Goal: Feedback & Contribution: Leave review/rating

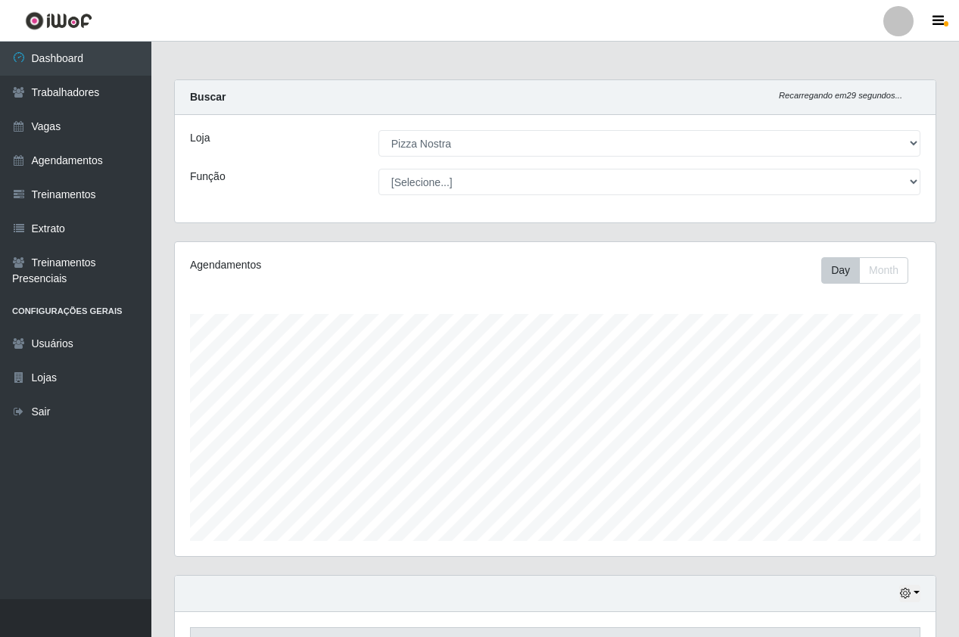
select select "337"
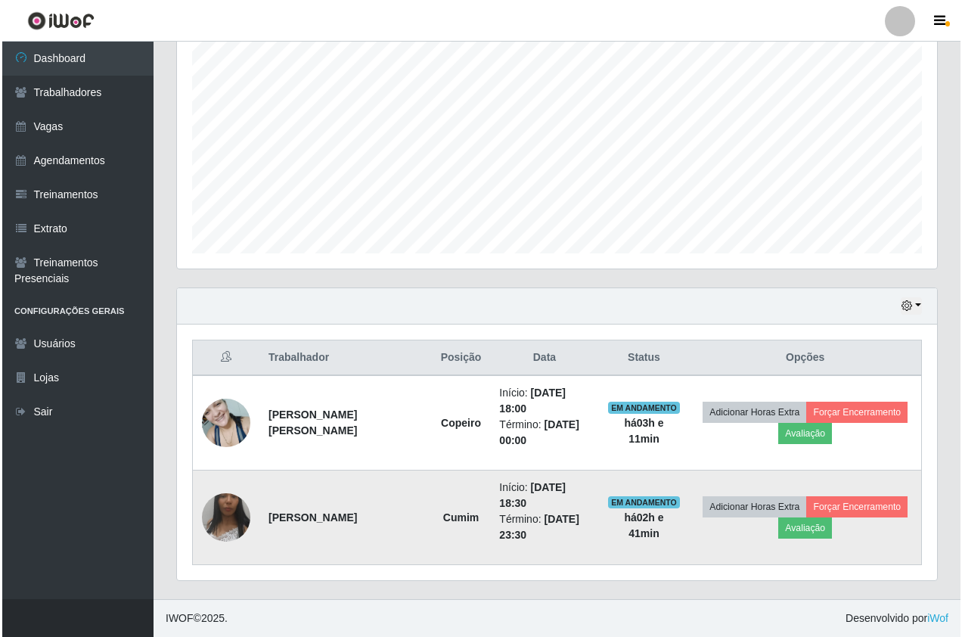
scroll to position [314, 760]
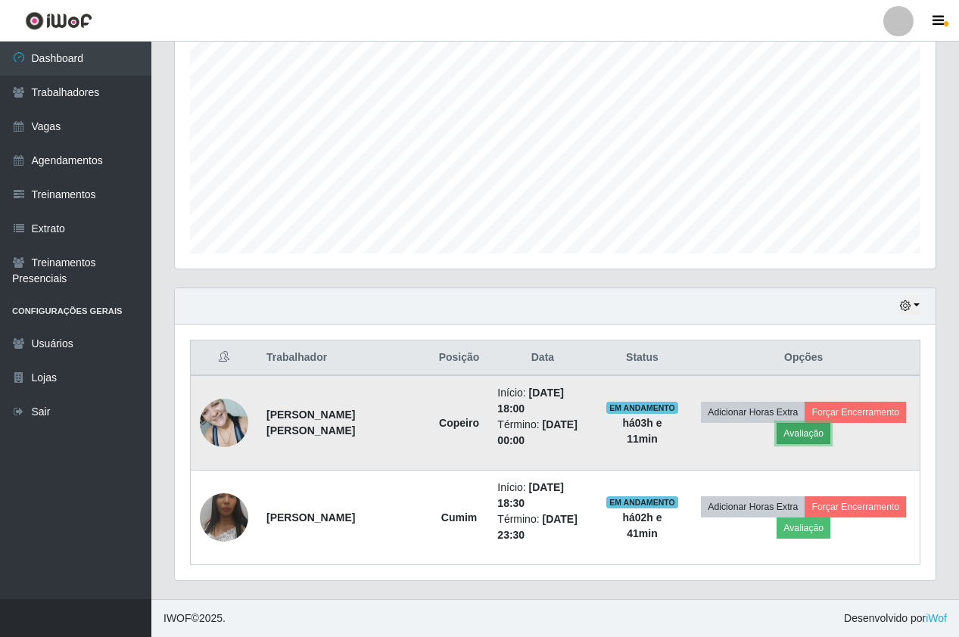
click at [795, 443] on button "Avaliação" at bounding box center [803, 433] width 54 height 21
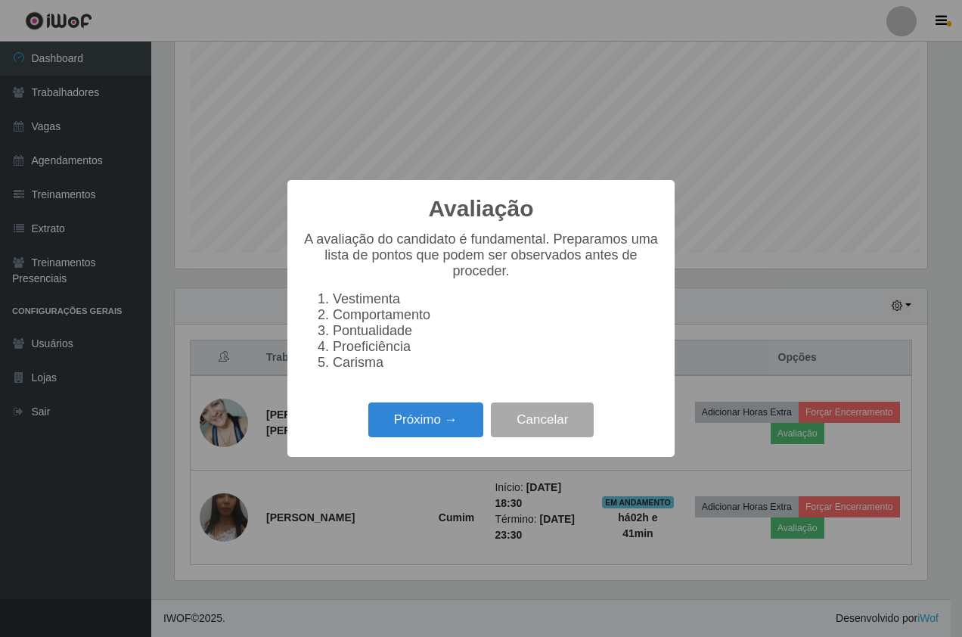
scroll to position [314, 753]
click at [423, 423] on button "Próximo →" at bounding box center [425, 420] width 115 height 36
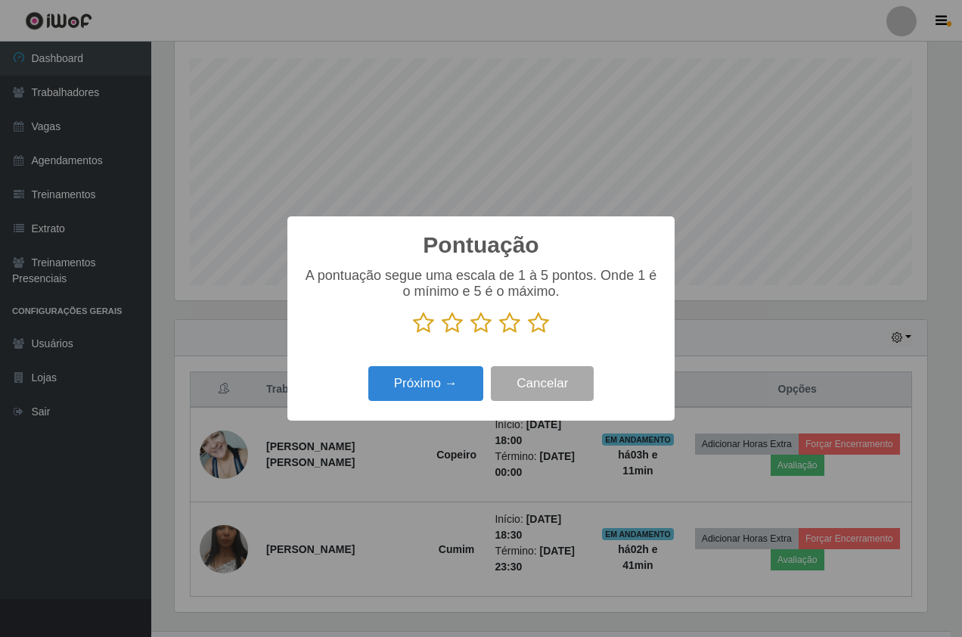
click at [528, 329] on icon at bounding box center [538, 323] width 21 height 23
click at [528, 334] on input "radio" at bounding box center [528, 334] width 0 height 0
click at [463, 377] on button "Próximo →" at bounding box center [425, 384] width 115 height 36
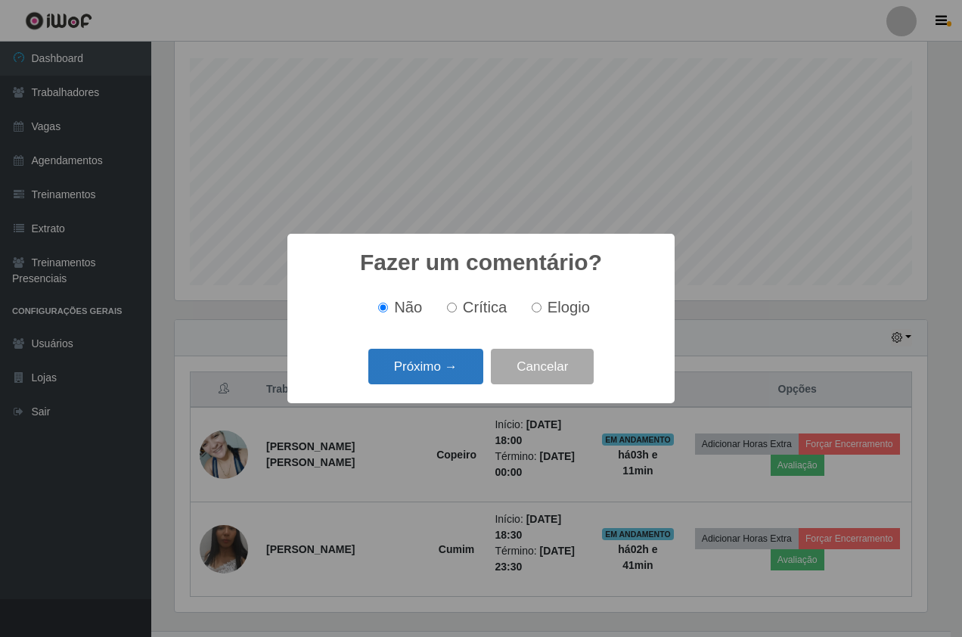
click at [427, 381] on button "Próximo →" at bounding box center [425, 367] width 115 height 36
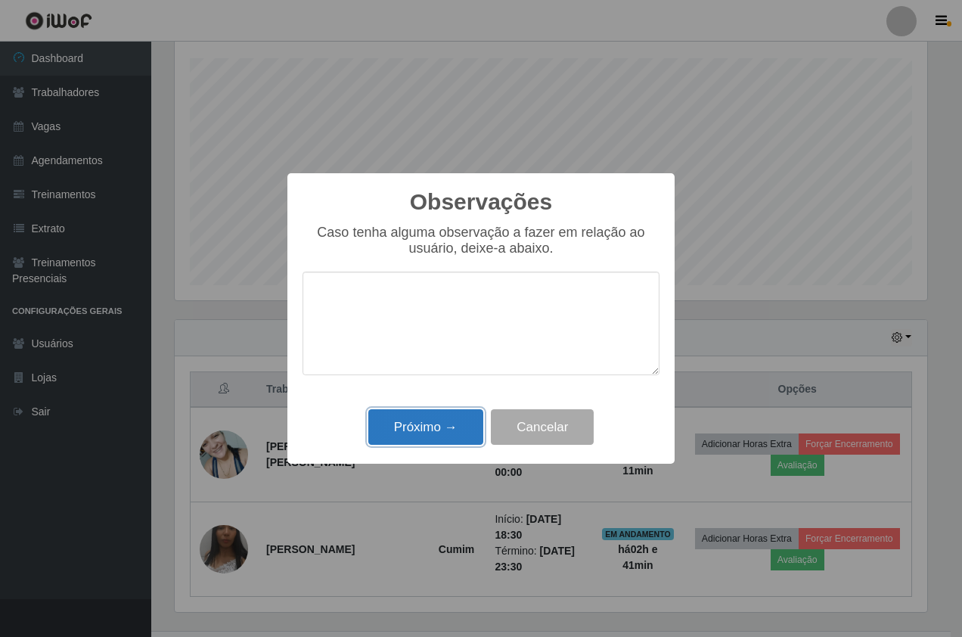
drag, startPoint x: 432, startPoint y: 429, endPoint x: 810, endPoint y: 558, distance: 399.6
click at [433, 429] on button "Próximo →" at bounding box center [425, 427] width 115 height 36
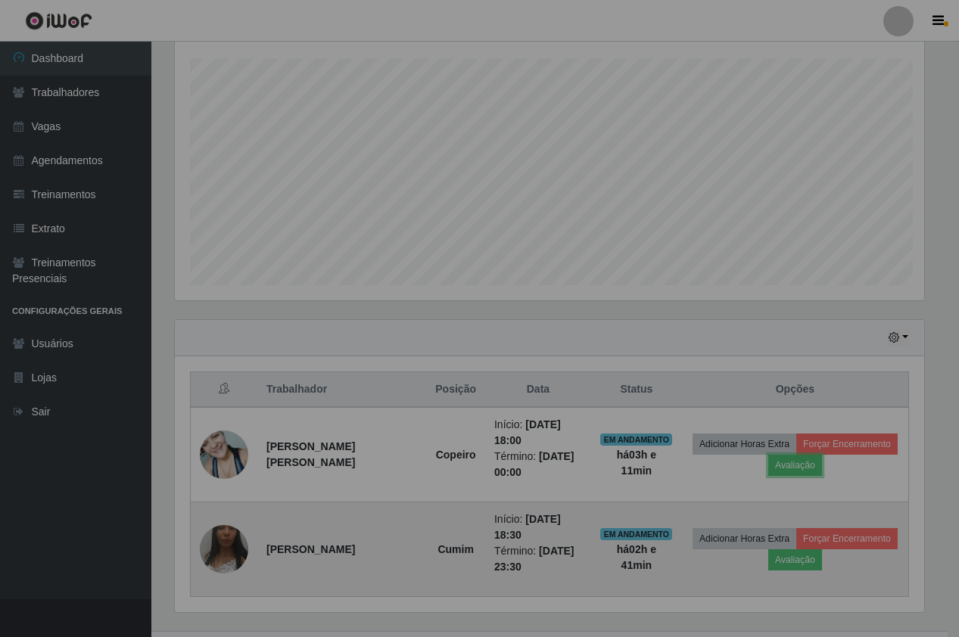
scroll to position [314, 760]
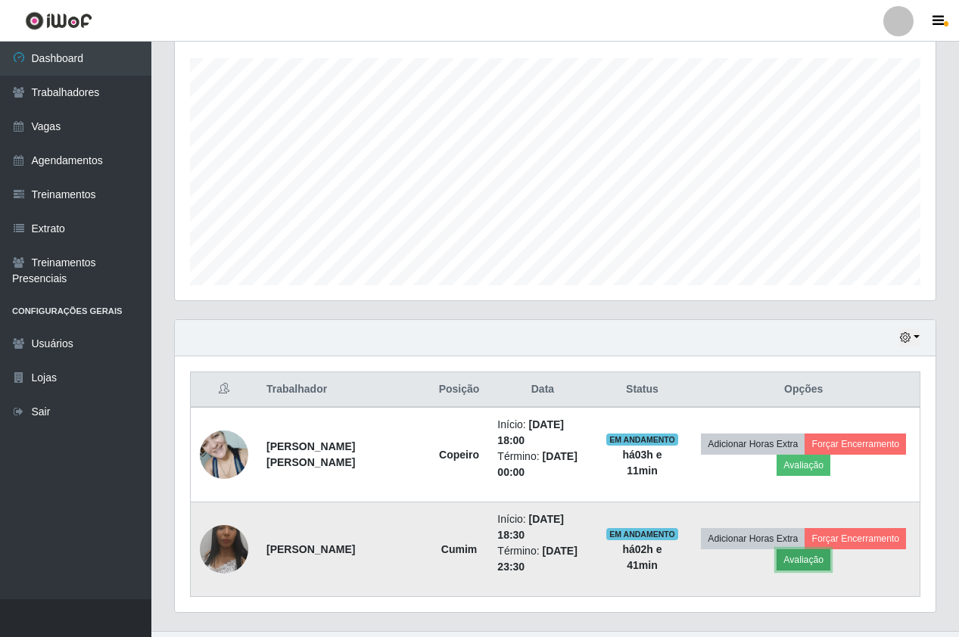
click at [782, 564] on button "Avaliação" at bounding box center [803, 559] width 54 height 21
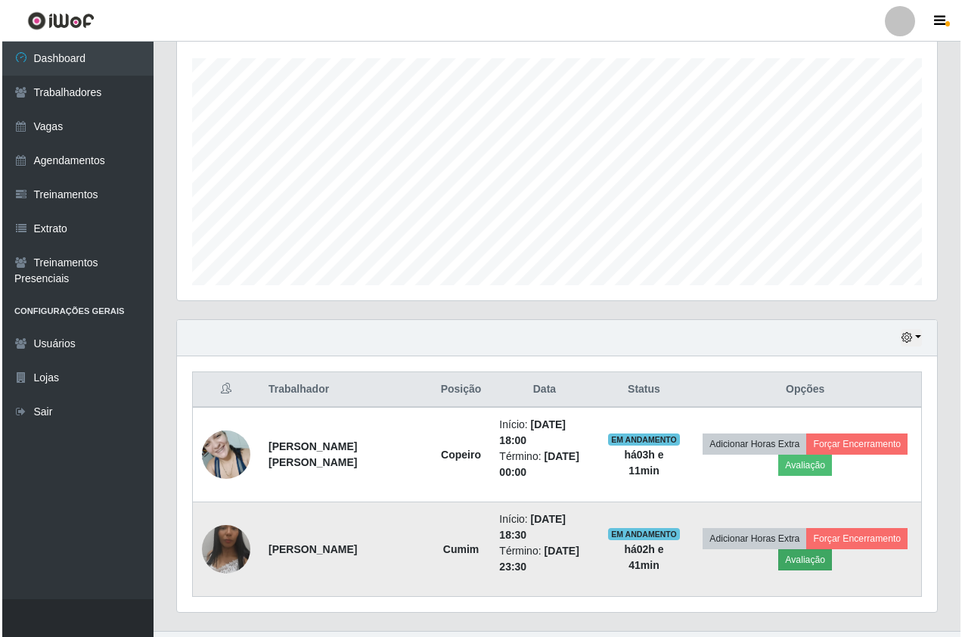
scroll to position [314, 753]
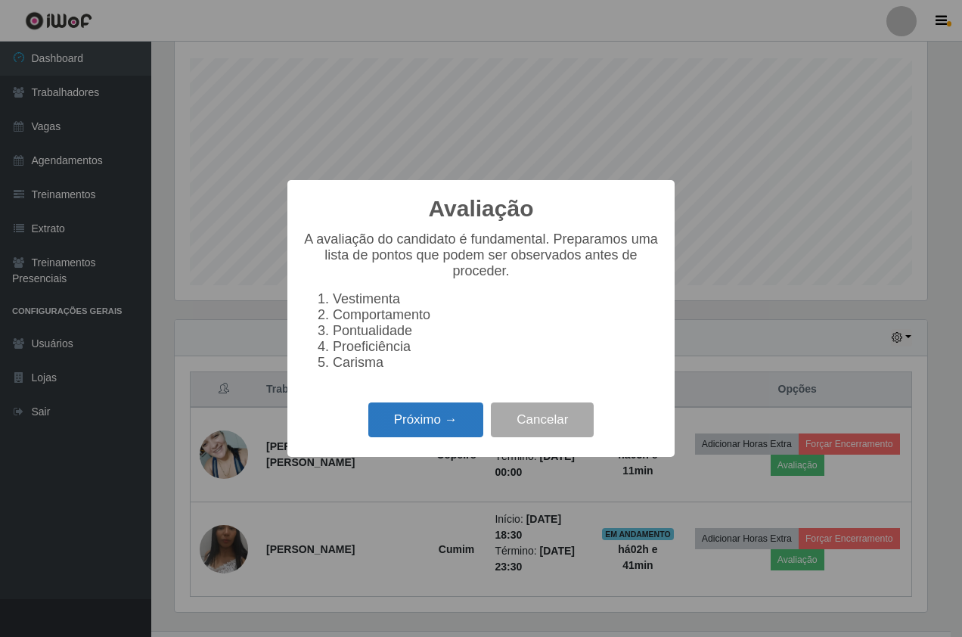
click at [445, 436] on button "Próximo →" at bounding box center [425, 420] width 115 height 36
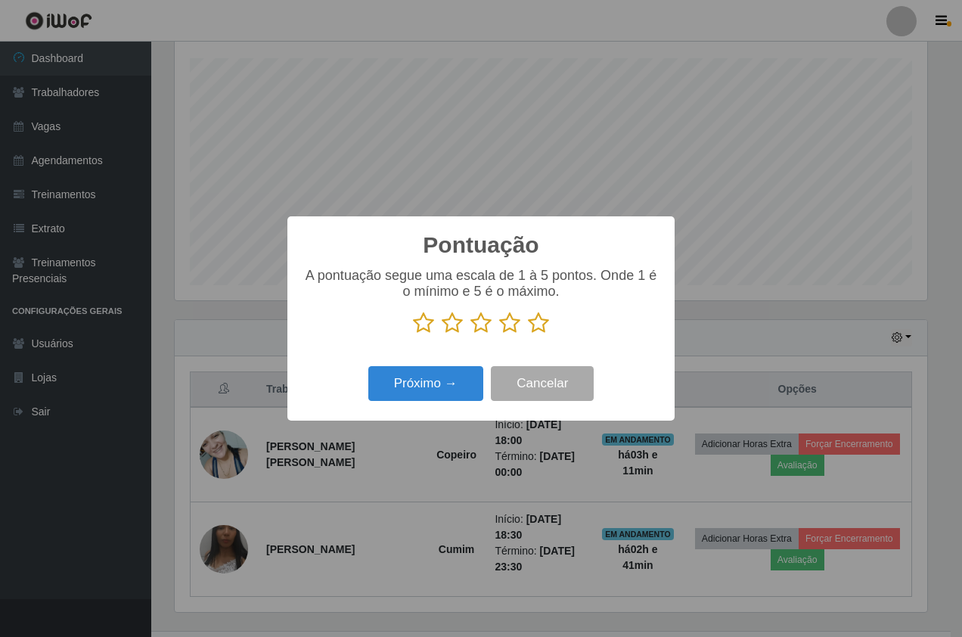
click at [544, 328] on icon at bounding box center [538, 323] width 21 height 23
click at [528, 334] on input "radio" at bounding box center [528, 334] width 0 height 0
click at [418, 365] on div "Próximo → Cancelar" at bounding box center [481, 383] width 357 height 43
click at [421, 394] on button "Próximo →" at bounding box center [425, 384] width 115 height 36
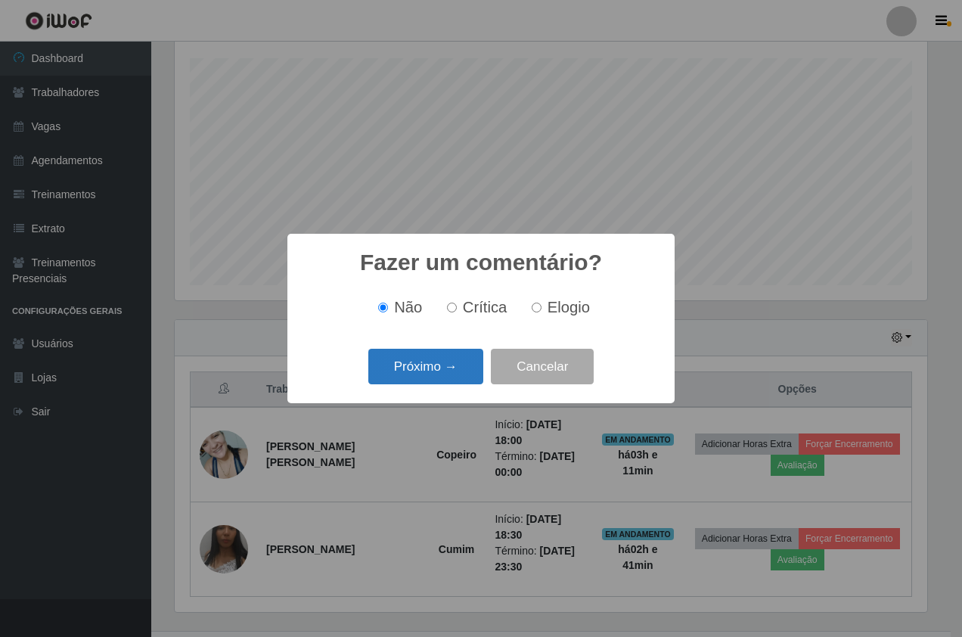
click at [425, 377] on button "Próximo →" at bounding box center [425, 367] width 115 height 36
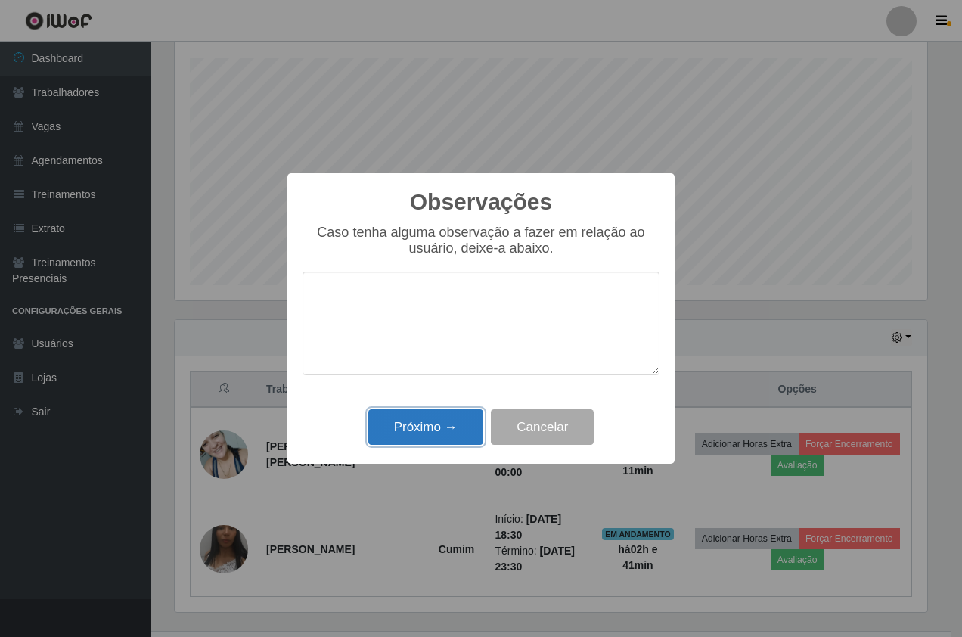
click at [443, 445] on button "Próximo →" at bounding box center [425, 427] width 115 height 36
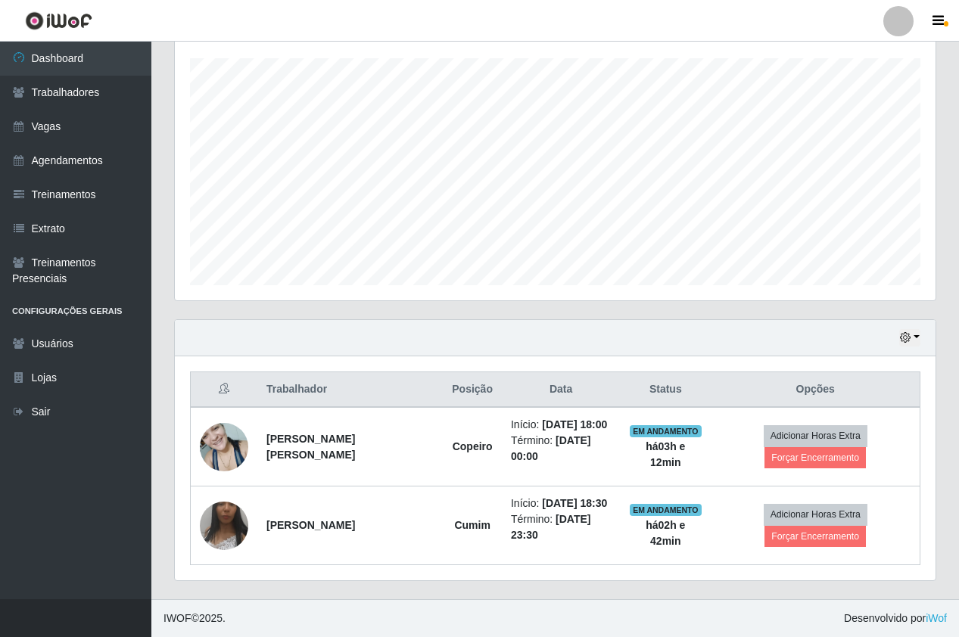
scroll to position [233, 0]
